Goal: Information Seeking & Learning: Find specific fact

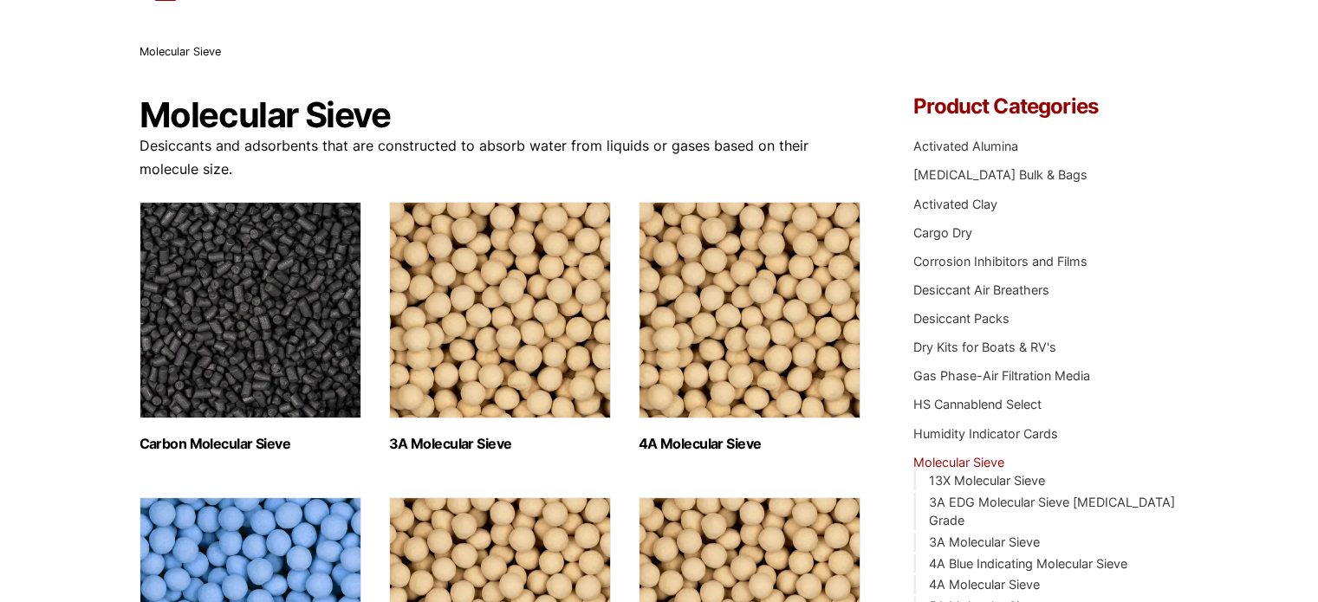
scroll to position [87, 0]
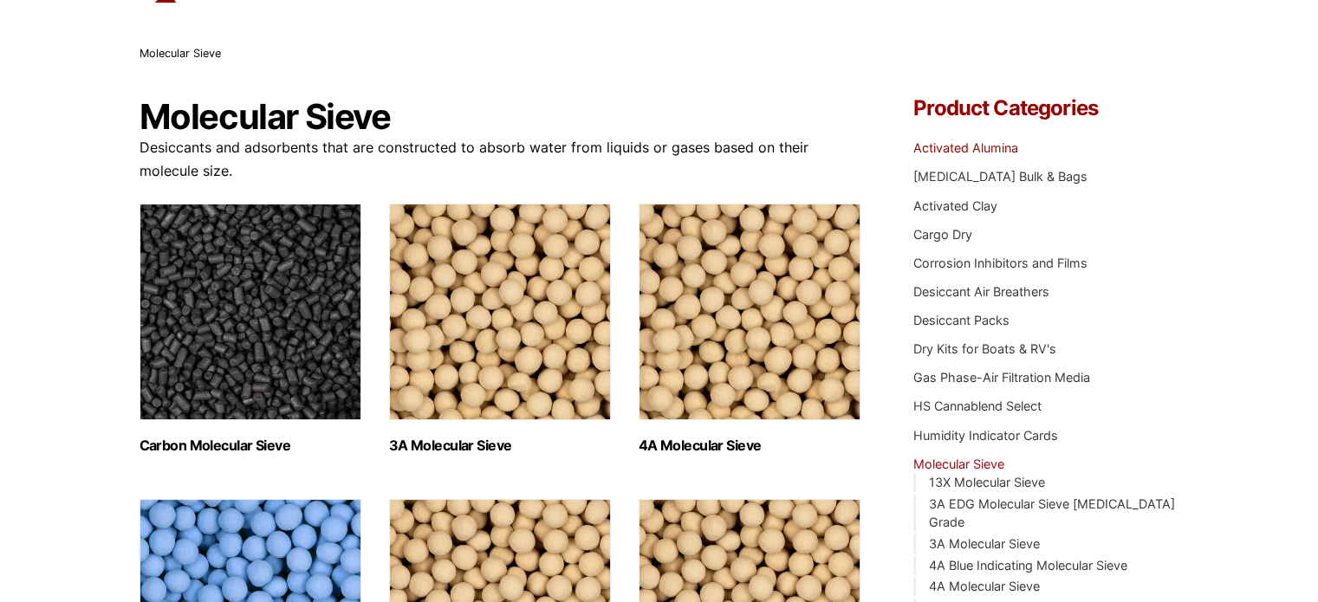
click at [988, 152] on link "Activated Alumina" at bounding box center [965, 147] width 105 height 15
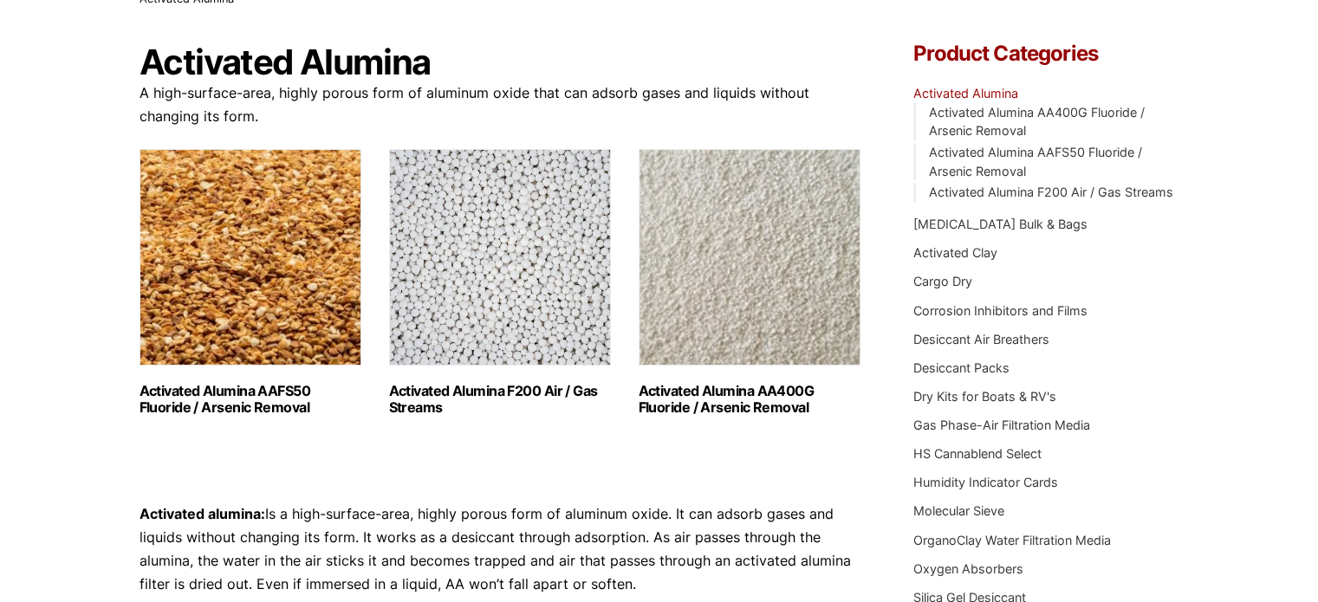
scroll to position [173, 0]
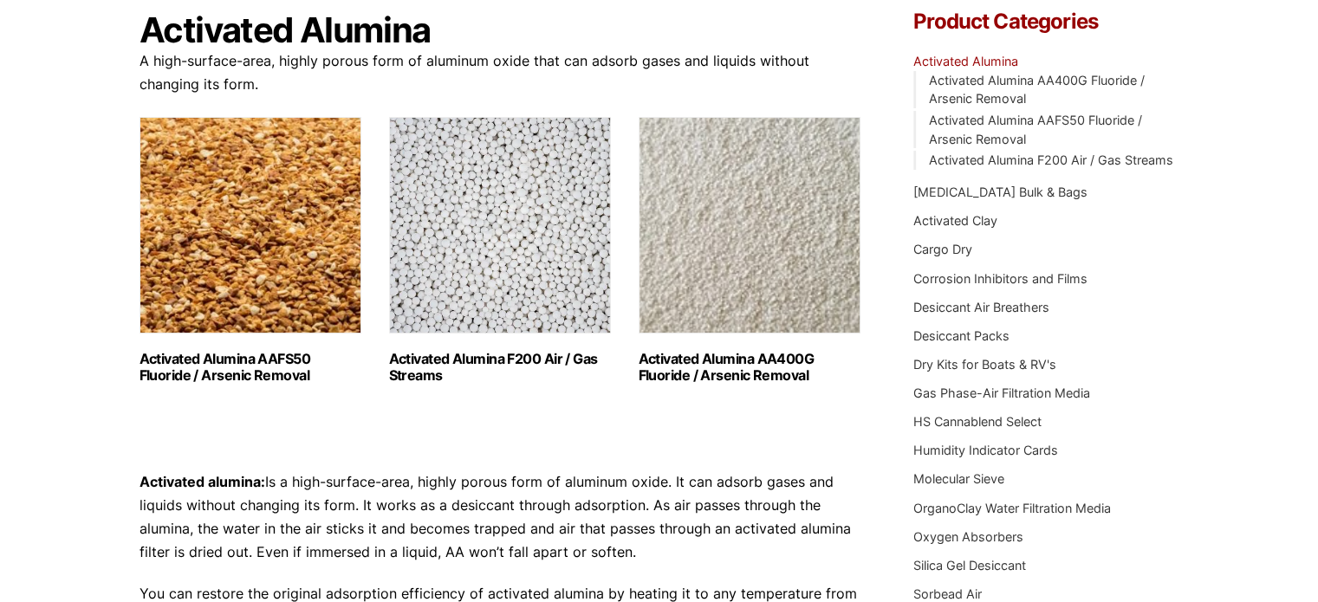
click at [492, 242] on img "Visit product category Activated Alumina F200 Air / Gas Streams" at bounding box center [500, 225] width 222 height 217
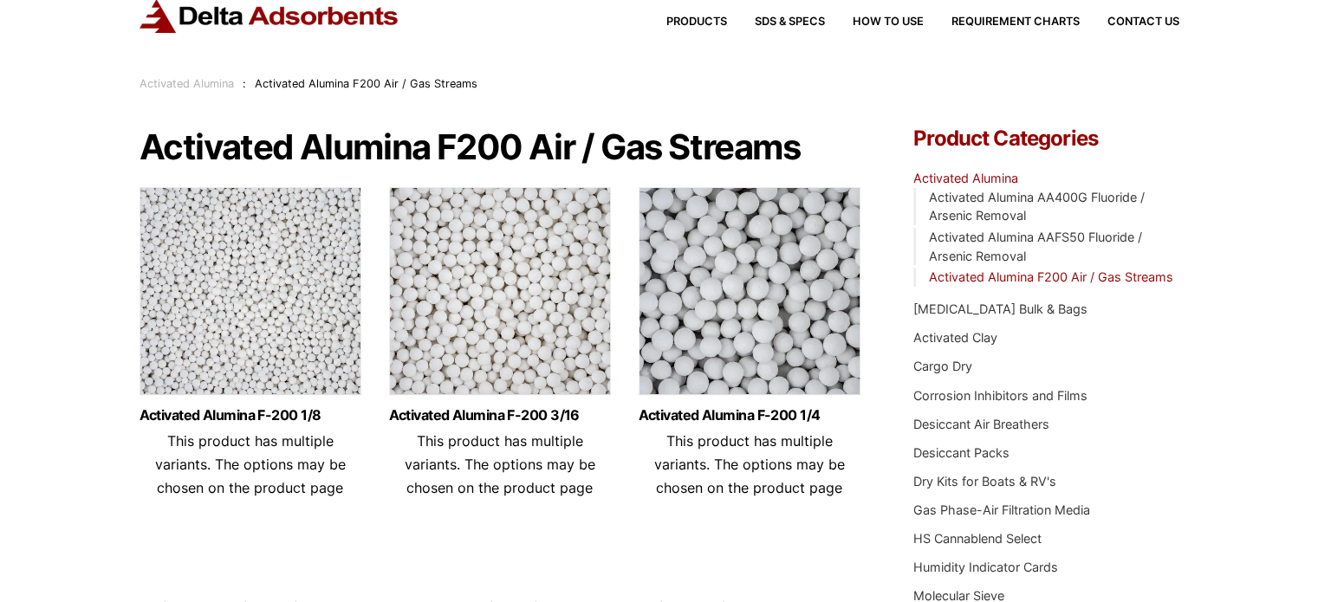
scroll to position [87, 0]
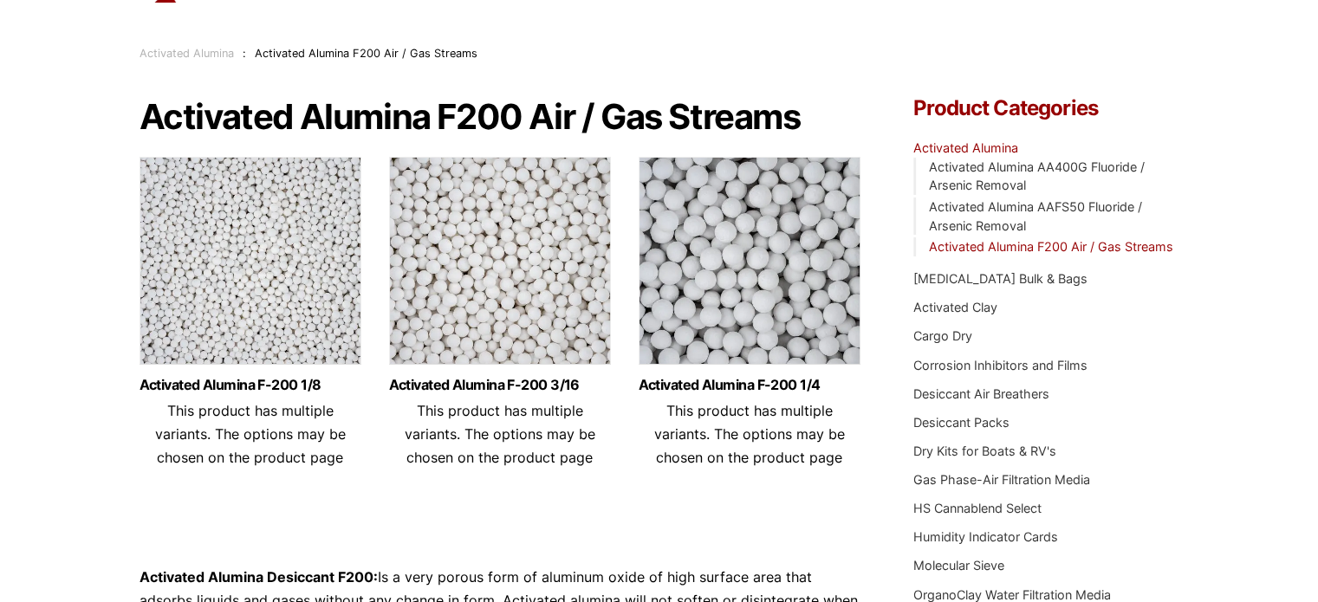
click at [825, 249] on img at bounding box center [749, 265] width 222 height 217
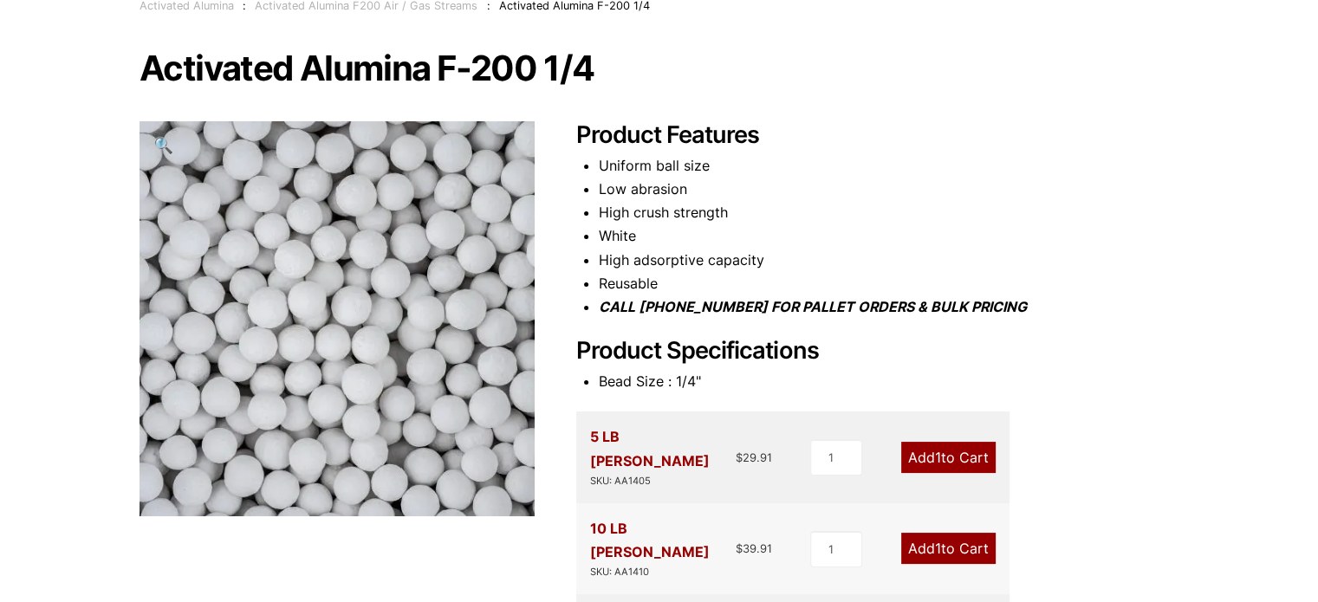
scroll to position [173, 0]
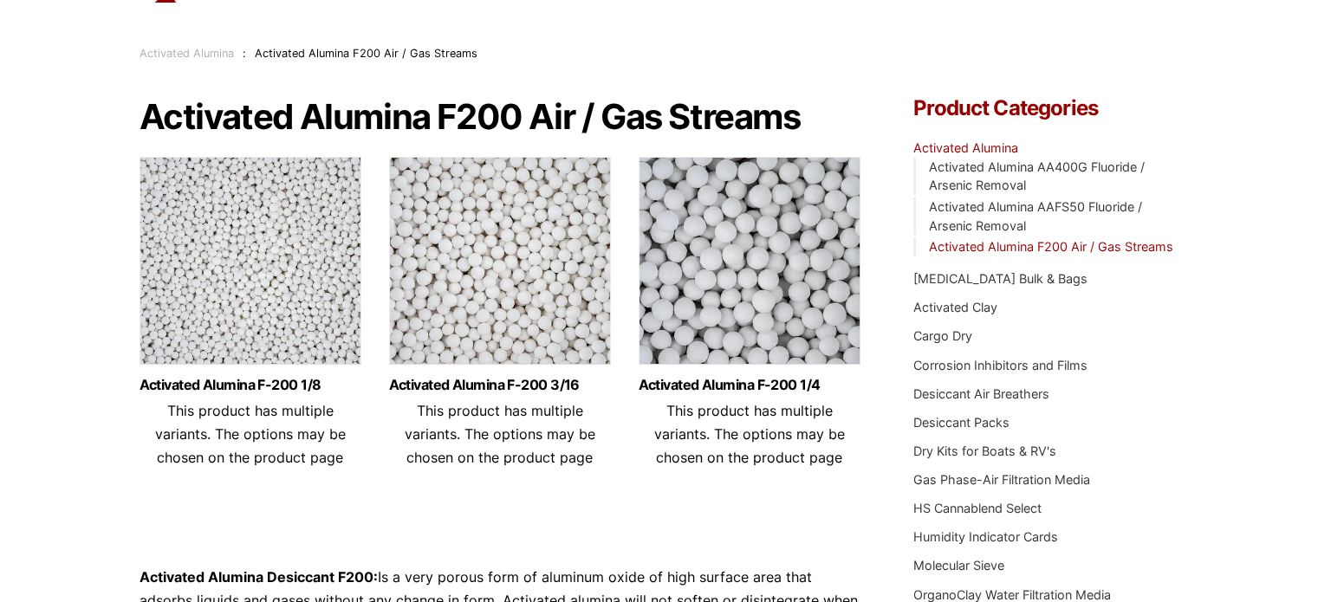
click at [555, 270] on img at bounding box center [500, 265] width 222 height 217
click at [232, 287] on img at bounding box center [250, 265] width 222 height 217
click at [509, 214] on img at bounding box center [500, 265] width 222 height 217
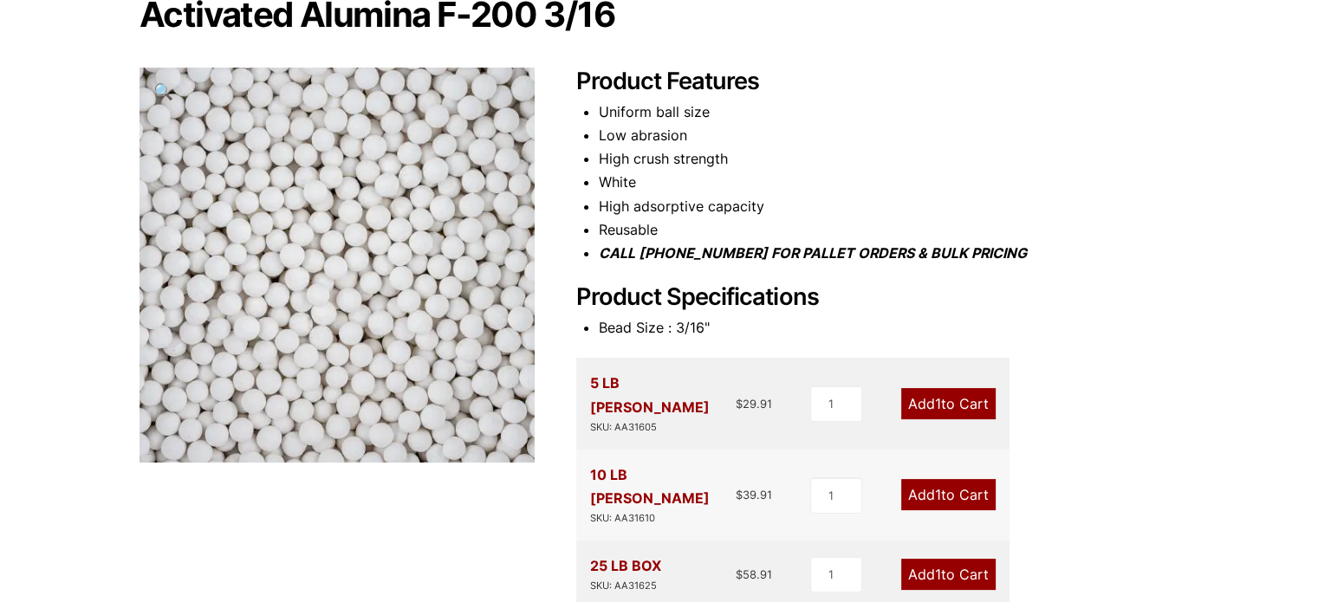
scroll to position [87, 0]
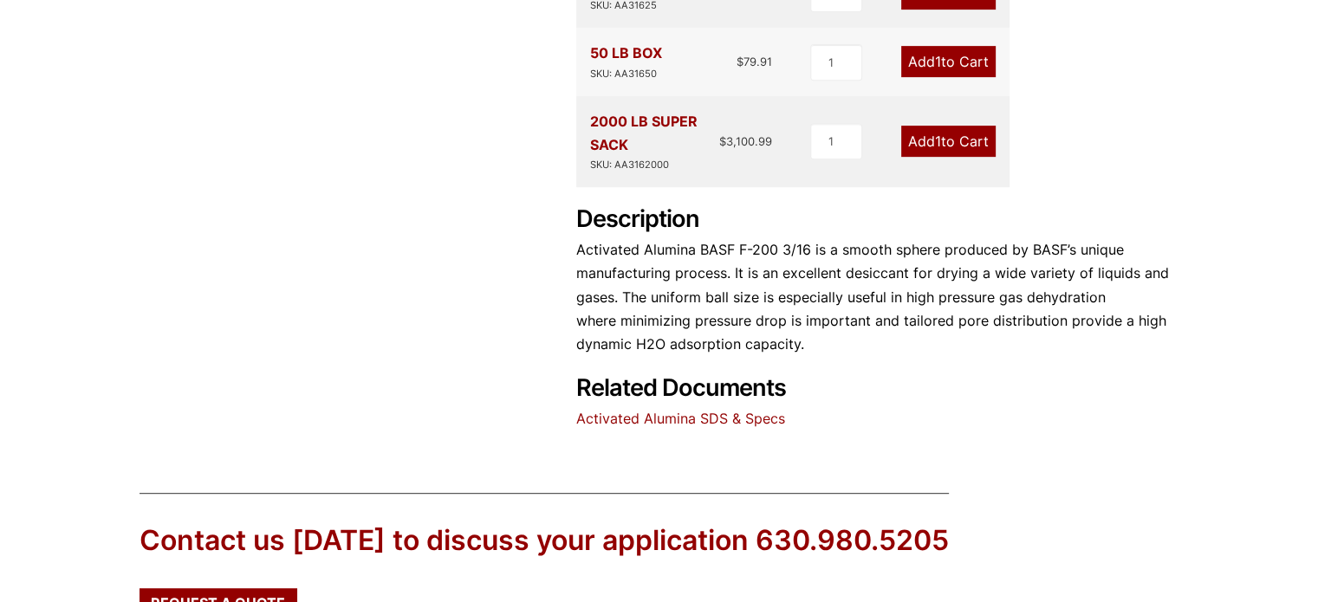
scroll to position [780, 0]
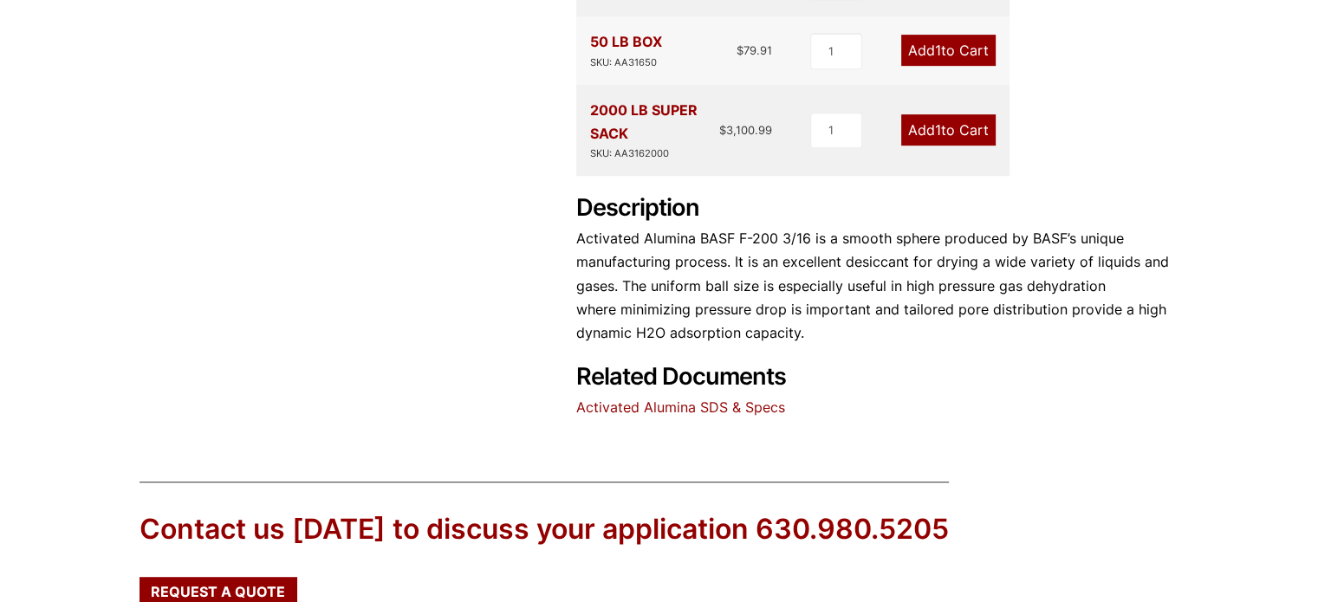
click at [698, 399] on link "Activated Alumina SDS & Specs" at bounding box center [680, 407] width 209 height 17
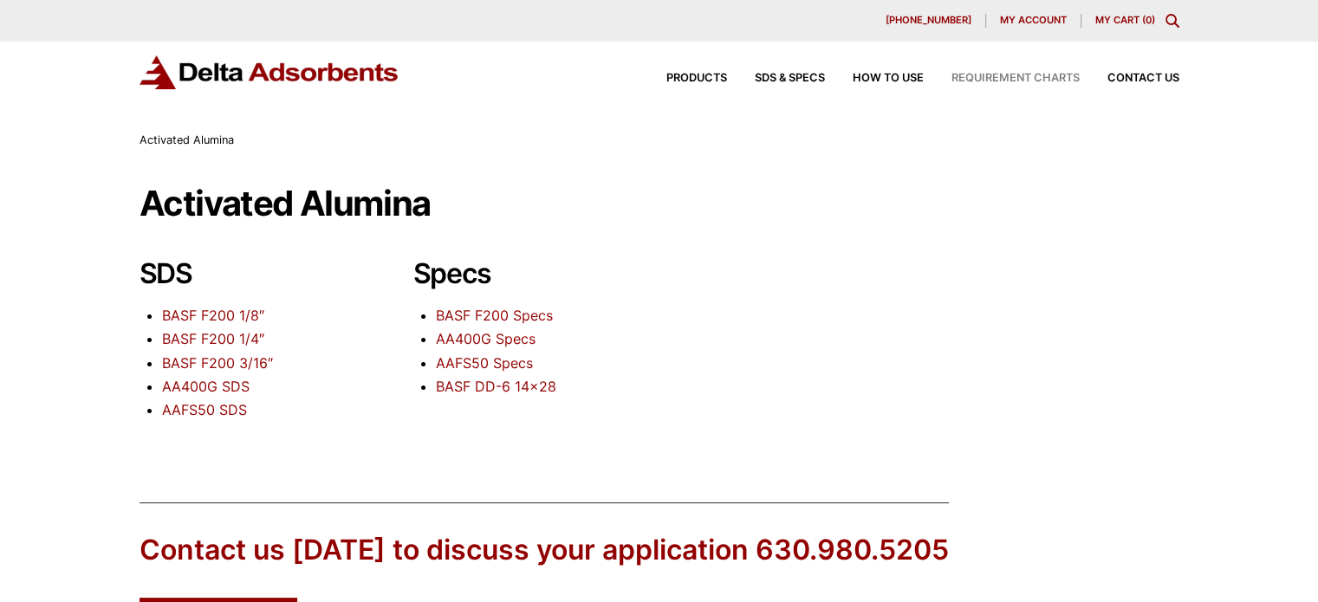
click at [1033, 79] on span "Requirement Charts" at bounding box center [1015, 78] width 128 height 11
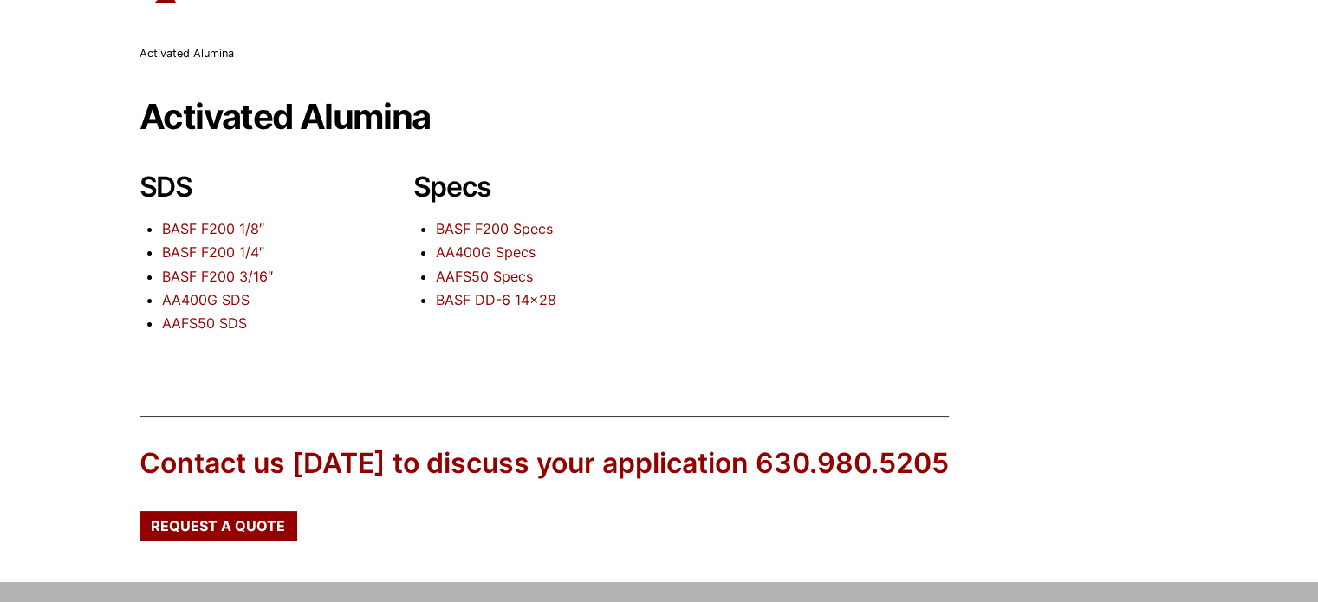
click at [230, 269] on link "BASF F200 3/16″" at bounding box center [217, 276] width 111 height 17
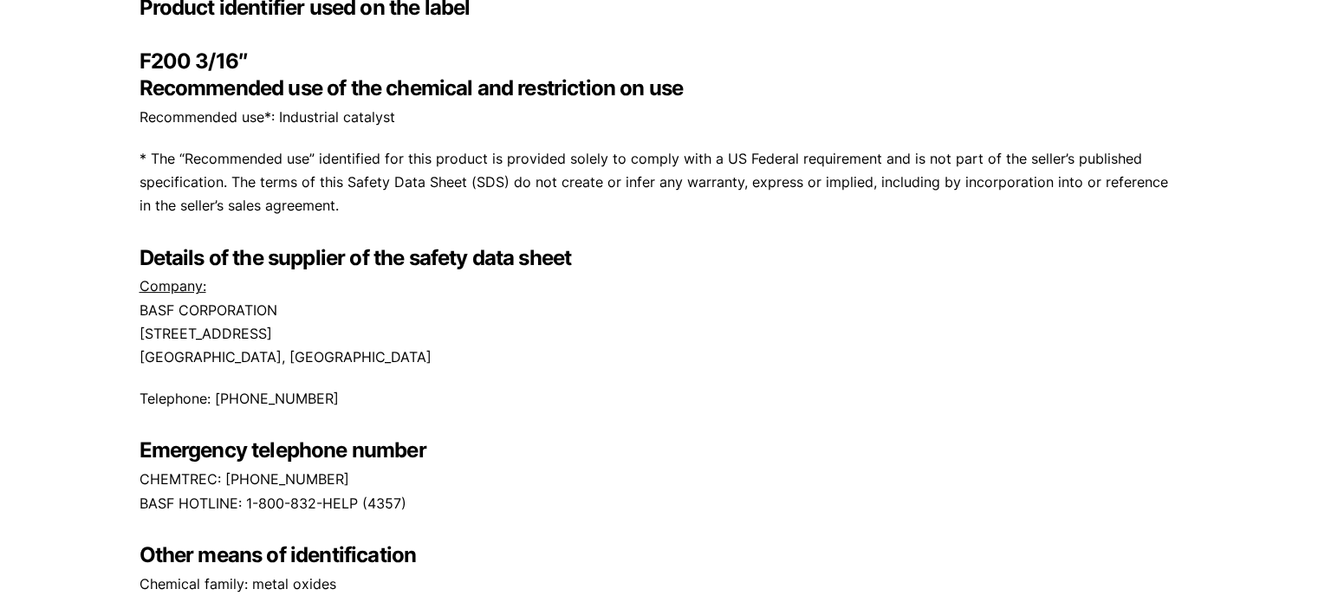
scroll to position [87, 0]
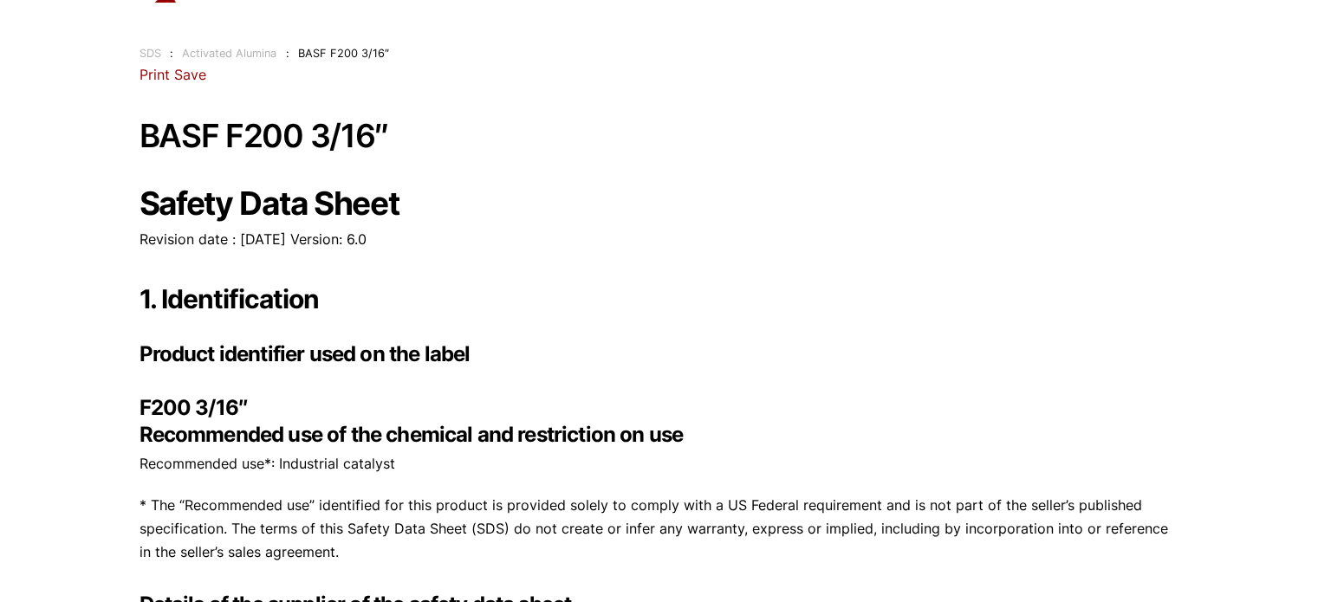
click at [378, 445] on strong "Recommended use of the chemical and restriction on use" at bounding box center [411, 434] width 544 height 25
click at [839, 347] on h3 "Product identifier used on the label" at bounding box center [659, 353] width 1040 height 27
